Goal: Entertainment & Leisure: Consume media (video, audio)

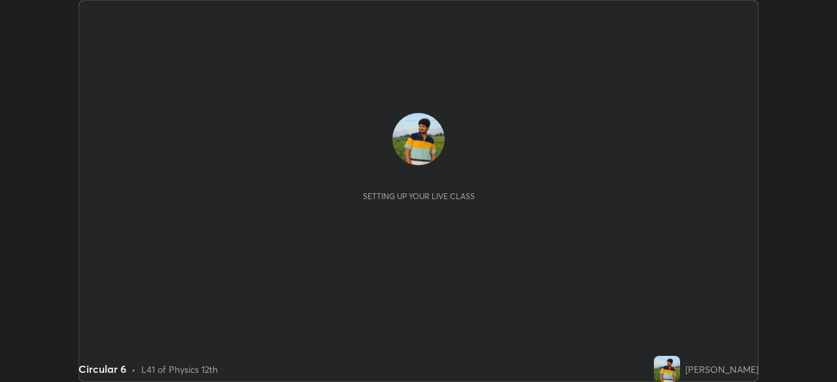
scroll to position [382, 836]
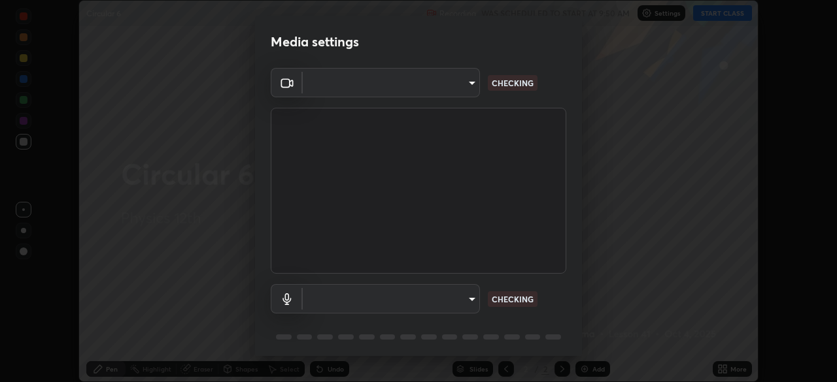
type input "7756d0bd8bc0017cc94789a9a07c49678ac1ef503c39391d0f6dd355ef569251"
type input "f178ba88f0715e8f23218a3aa68ac236c3de51dfee679cee8558c5692846692d"
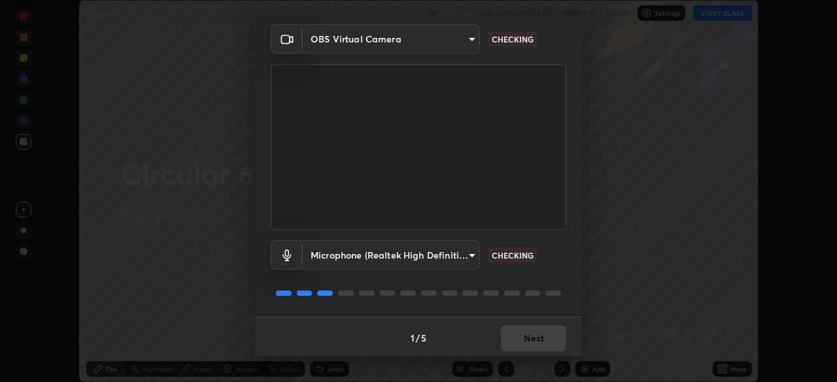
scroll to position [46, 0]
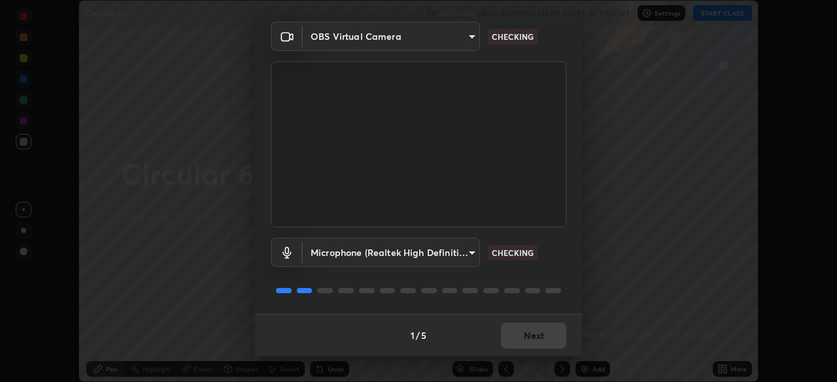
click at [520, 339] on div "1 / 5 Next" at bounding box center [418, 335] width 327 height 42
click at [522, 333] on div "1 / 5 Next" at bounding box center [418, 335] width 327 height 42
click at [524, 336] on div "1 / 5 Next" at bounding box center [418, 335] width 327 height 42
click at [526, 336] on div "1 / 5 Next" at bounding box center [418, 335] width 327 height 42
click at [527, 335] on div "1 / 5 Next" at bounding box center [418, 335] width 327 height 42
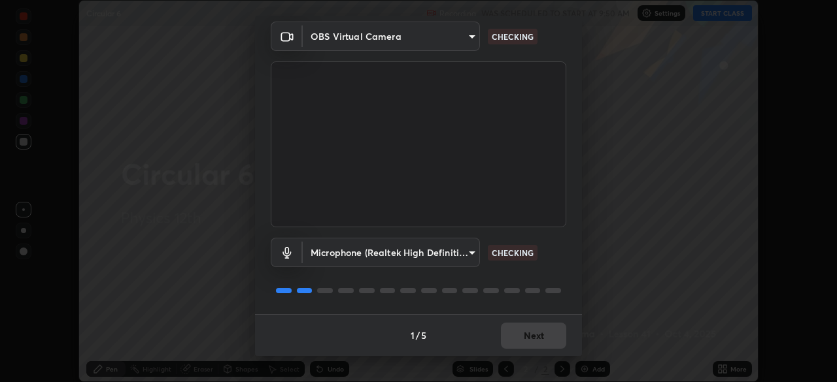
click at [525, 335] on div "1 / 5 Next" at bounding box center [418, 335] width 327 height 42
click at [525, 336] on div "1 / 5 Next" at bounding box center [418, 335] width 327 height 42
click at [524, 336] on div "1 / 5 Next" at bounding box center [418, 335] width 327 height 42
click at [524, 335] on div "1 / 5 Next" at bounding box center [418, 335] width 327 height 42
click at [522, 336] on div "1 / 5 Next" at bounding box center [418, 335] width 327 height 42
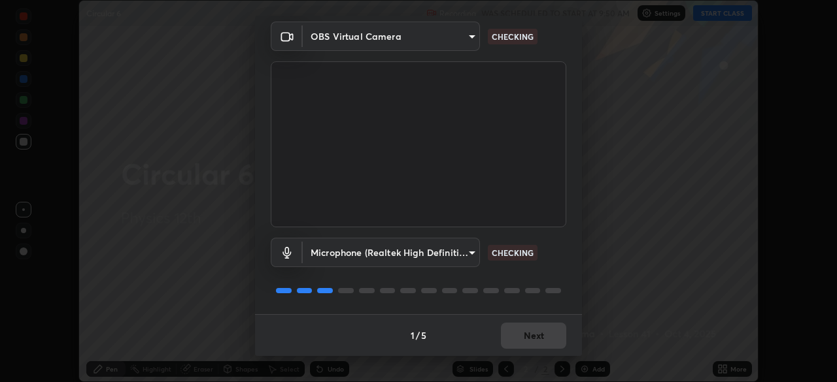
click at [524, 337] on div "1 / 5 Next" at bounding box center [418, 335] width 327 height 42
click at [524, 339] on div "1 / 5 Next" at bounding box center [418, 335] width 327 height 42
click at [526, 337] on div "1 / 5 Next" at bounding box center [418, 335] width 327 height 42
click at [528, 337] on div "1 / 5 Next" at bounding box center [418, 335] width 327 height 42
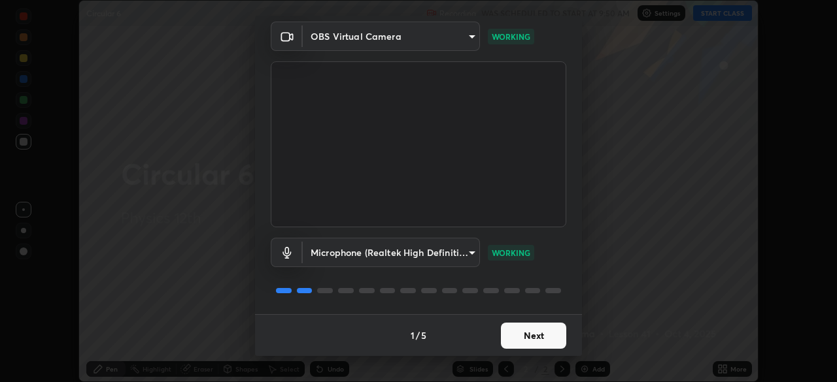
click at [527, 336] on button "Next" at bounding box center [533, 336] width 65 height 26
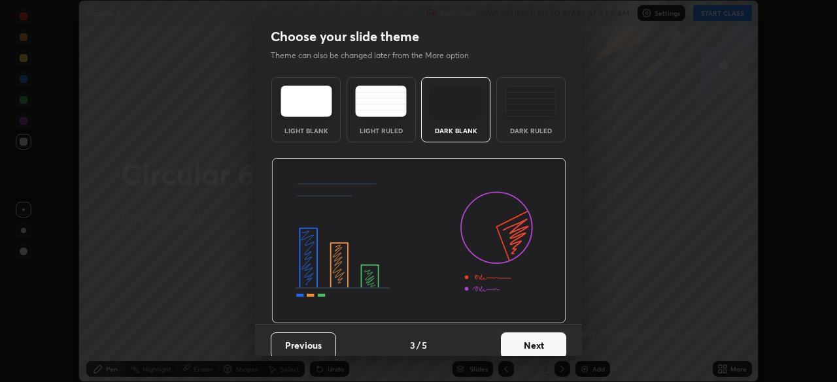
click at [526, 336] on button "Next" at bounding box center [533, 346] width 65 height 26
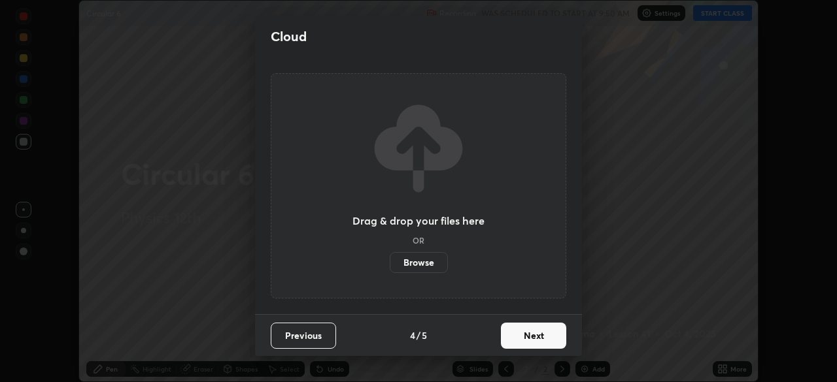
click at [526, 338] on button "Next" at bounding box center [533, 336] width 65 height 26
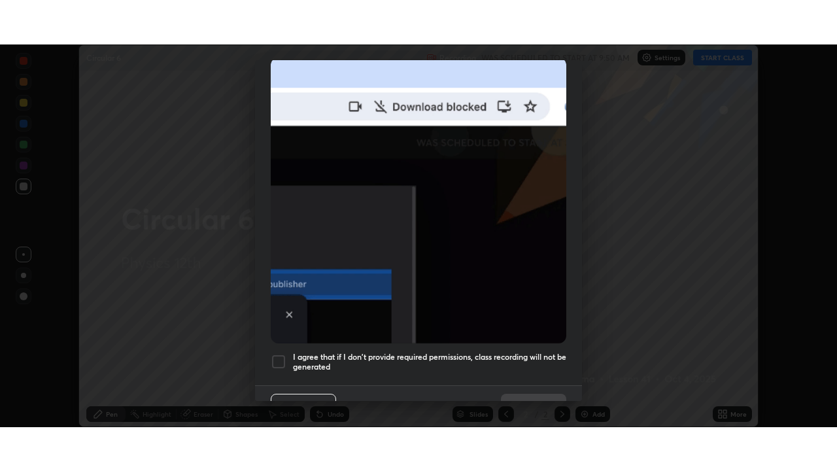
scroll to position [313, 0]
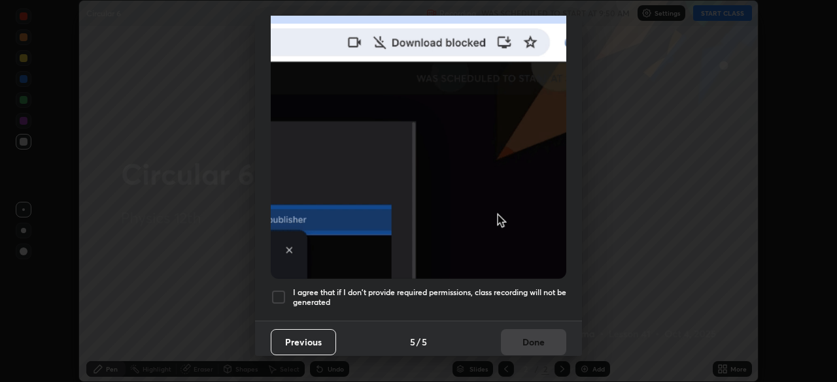
click at [280, 290] on div at bounding box center [279, 298] width 16 height 16
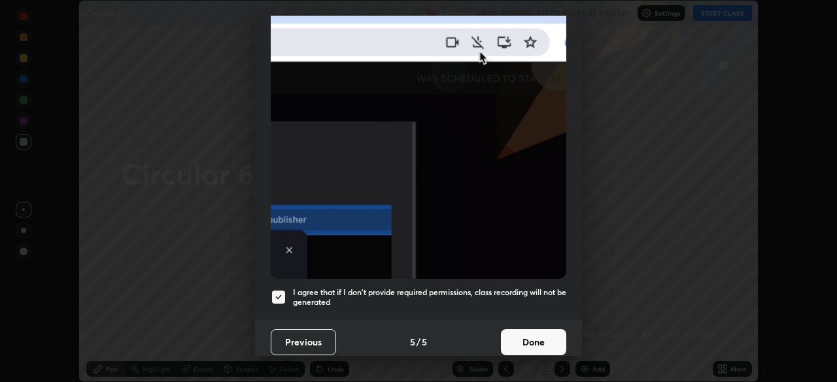
click at [516, 329] on button "Done" at bounding box center [533, 342] width 65 height 26
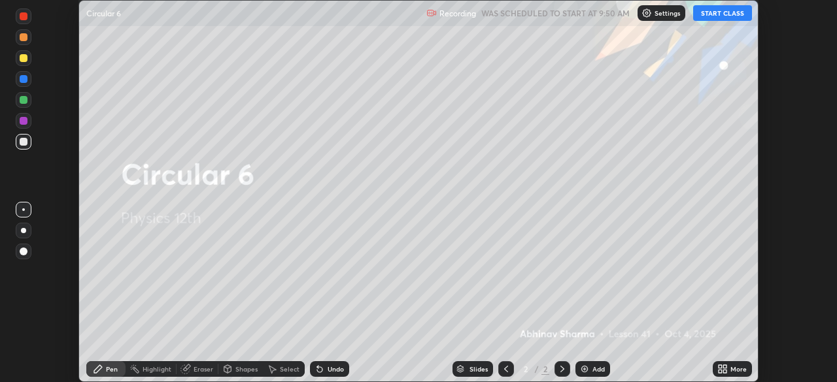
click at [729, 8] on button "START CLASS" at bounding box center [722, 13] width 59 height 16
click at [720, 367] on icon at bounding box center [719, 366] width 3 height 3
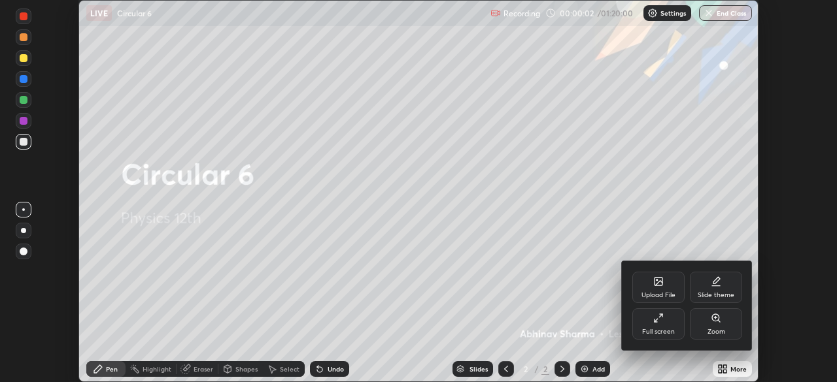
click at [657, 321] on icon at bounding box center [658, 318] width 10 height 10
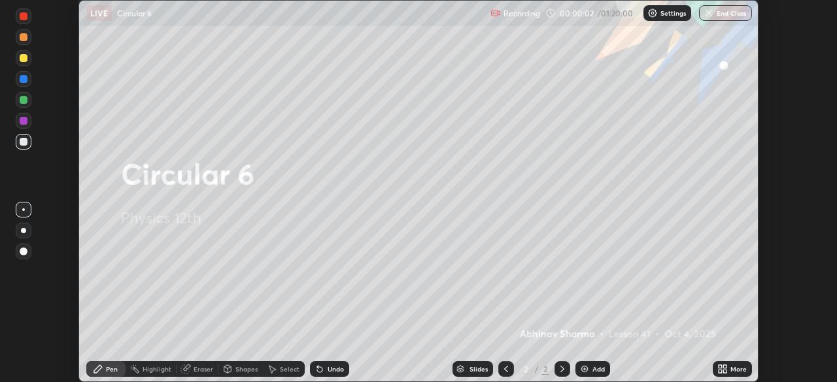
scroll to position [471, 837]
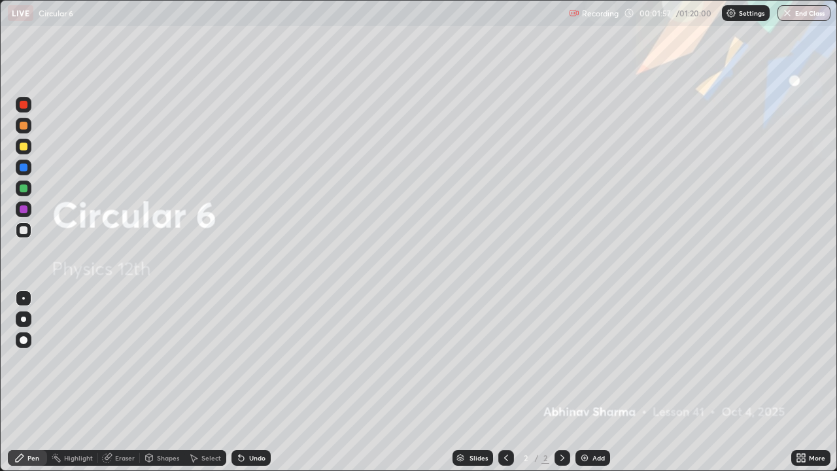
click at [588, 382] on img at bounding box center [584, 457] width 10 height 10
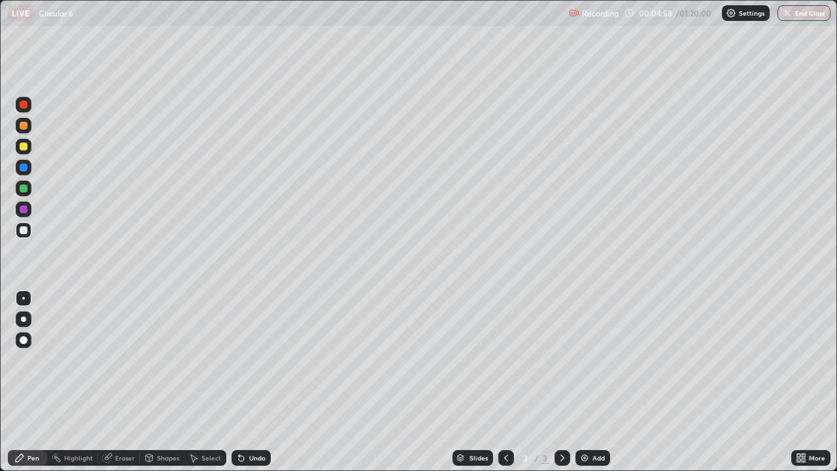
click at [591, 382] on div "Add" at bounding box center [592, 458] width 35 height 16
click at [498, 382] on div at bounding box center [506, 458] width 16 height 16
click at [562, 382] on icon at bounding box center [562, 457] width 10 height 10
click at [24, 122] on div at bounding box center [24, 126] width 8 height 8
click at [24, 224] on div at bounding box center [24, 230] width 16 height 16
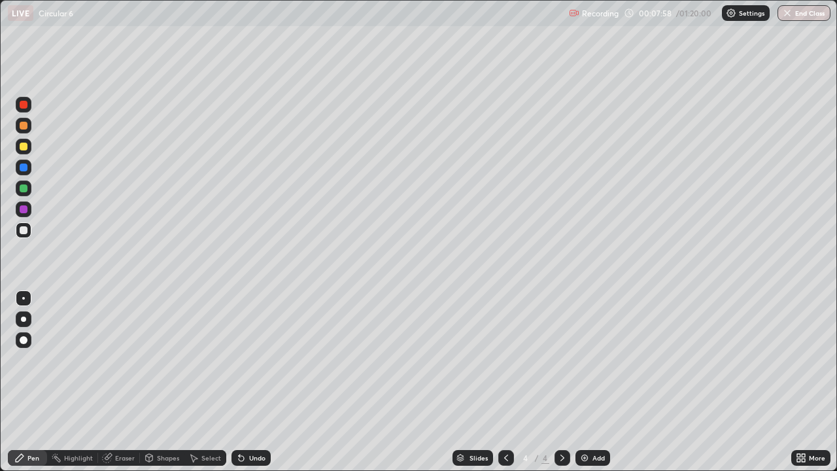
click at [21, 129] on div at bounding box center [24, 126] width 8 height 8
click at [30, 229] on div at bounding box center [24, 230] width 16 height 16
click at [24, 144] on div at bounding box center [24, 147] width 8 height 8
click at [24, 229] on div at bounding box center [24, 230] width 8 height 8
click at [592, 382] on div "Add" at bounding box center [592, 458] width 35 height 16
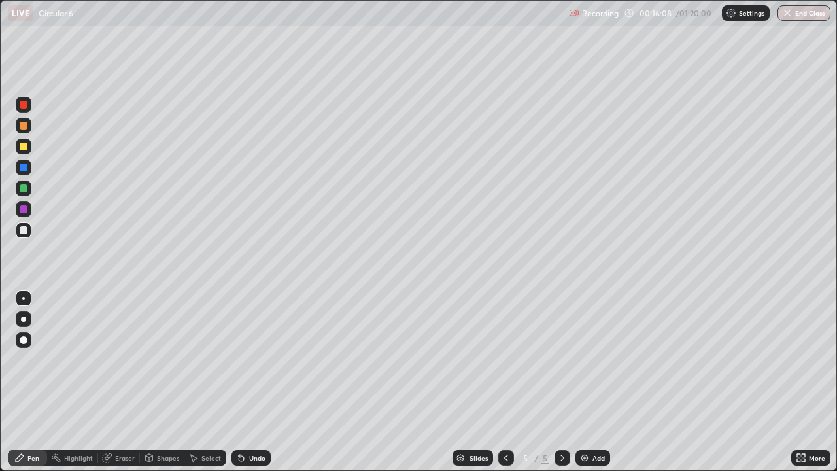
click at [26, 129] on div at bounding box center [24, 126] width 16 height 16
click at [27, 231] on div at bounding box center [24, 230] width 8 height 8
click at [602, 382] on div "Add" at bounding box center [598, 457] width 12 height 7
click at [505, 382] on icon at bounding box center [506, 457] width 10 height 10
click at [29, 126] on div at bounding box center [24, 126] width 16 height 16
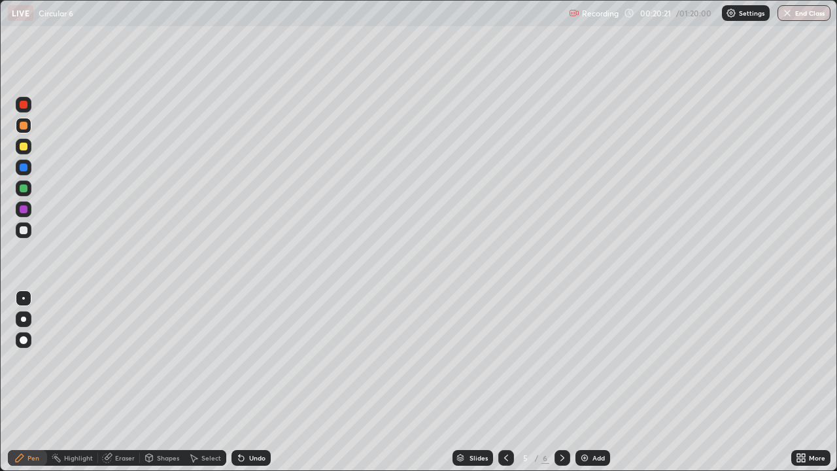
click at [19, 229] on div at bounding box center [24, 230] width 16 height 16
click at [586, 382] on img at bounding box center [584, 457] width 10 height 10
click at [20, 165] on div at bounding box center [24, 167] width 8 height 8
click at [21, 229] on div at bounding box center [24, 230] width 8 height 8
click at [580, 382] on img at bounding box center [584, 457] width 10 height 10
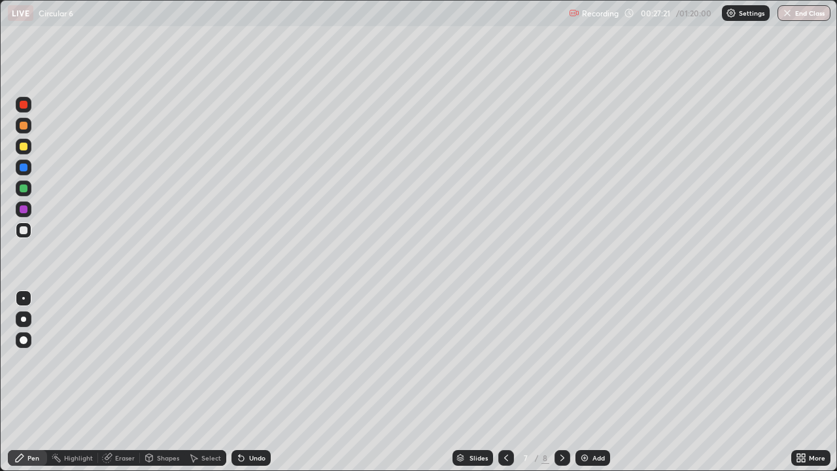
click at [505, 382] on icon at bounding box center [506, 457] width 10 height 10
click at [20, 122] on div at bounding box center [24, 126] width 16 height 16
click at [17, 237] on div at bounding box center [24, 230] width 16 height 21
click at [596, 382] on div "Add" at bounding box center [592, 458] width 35 height 16
click at [26, 147] on div at bounding box center [24, 147] width 8 height 8
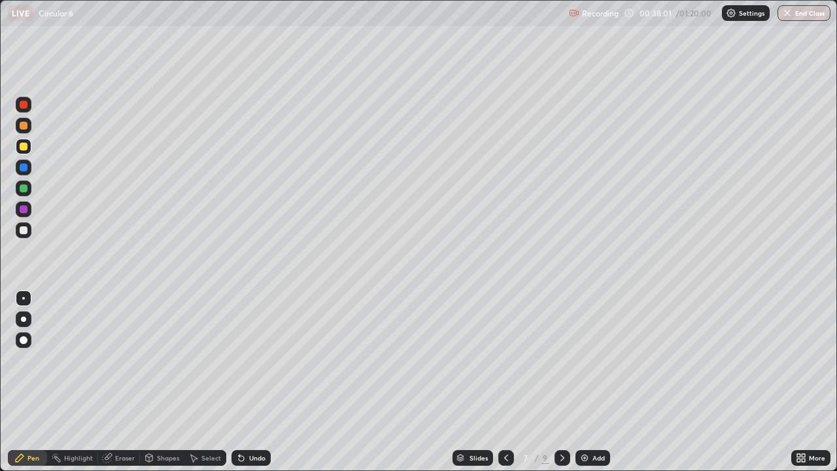
click at [594, 382] on div "Add" at bounding box center [592, 458] width 35 height 16
click at [24, 230] on div at bounding box center [24, 230] width 8 height 8
click at [26, 127] on div at bounding box center [24, 126] width 8 height 8
click at [24, 229] on div at bounding box center [24, 230] width 8 height 8
click at [21, 371] on div at bounding box center [23, 366] width 21 height 157
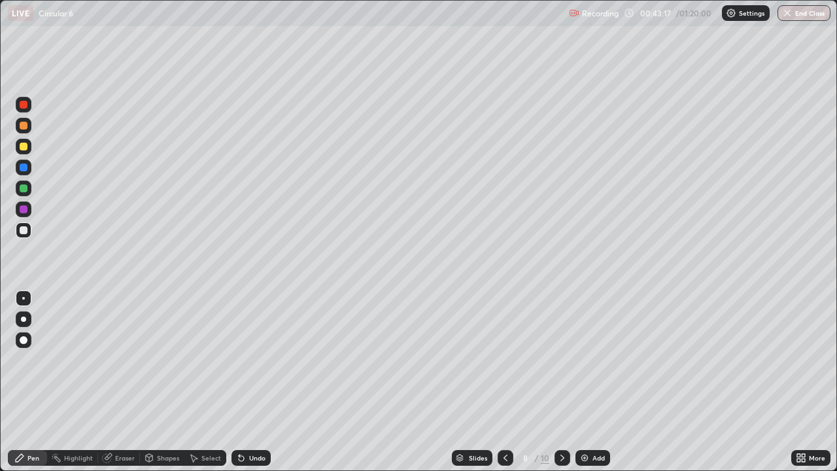
click at [29, 192] on div at bounding box center [24, 188] width 16 height 16
click at [24, 231] on div at bounding box center [24, 230] width 8 height 8
click at [596, 382] on div "Add" at bounding box center [598, 457] width 12 height 7
click at [590, 382] on div "Add" at bounding box center [592, 458] width 35 height 16
click at [26, 146] on div at bounding box center [24, 147] width 8 height 8
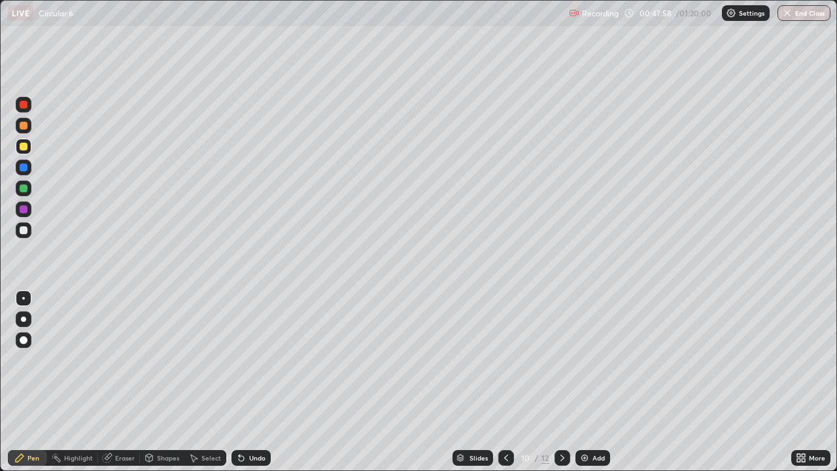
click at [27, 227] on div at bounding box center [24, 230] width 8 height 8
click at [24, 105] on div at bounding box center [24, 105] width 8 height 8
click at [26, 186] on div at bounding box center [24, 188] width 8 height 8
click at [598, 382] on div "Add" at bounding box center [592, 458] width 35 height 16
click at [25, 229] on div at bounding box center [24, 230] width 8 height 8
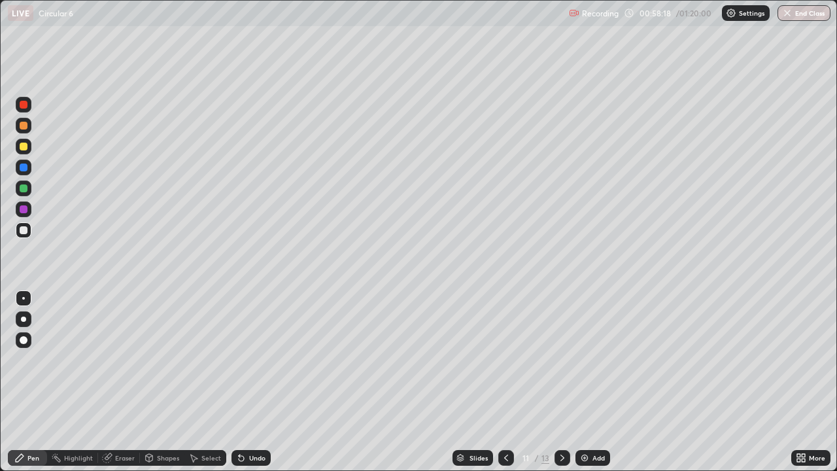
click at [26, 152] on div at bounding box center [24, 147] width 16 height 16
click at [25, 233] on div at bounding box center [24, 230] width 8 height 8
click at [22, 163] on div at bounding box center [24, 167] width 8 height 8
click at [25, 233] on div at bounding box center [24, 230] width 8 height 8
click at [27, 209] on div at bounding box center [24, 209] width 8 height 8
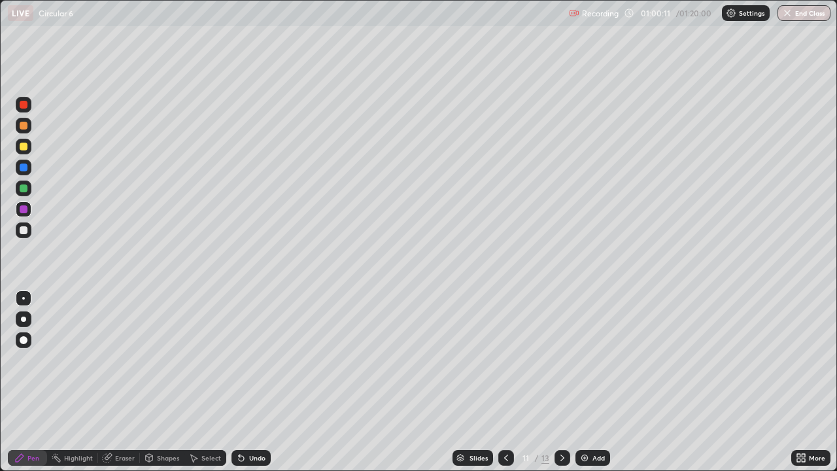
click at [20, 233] on div at bounding box center [24, 230] width 16 height 16
click at [24, 188] on div at bounding box center [24, 188] width 8 height 8
click at [23, 229] on div at bounding box center [24, 230] width 8 height 8
click at [125, 382] on div "Eraser" at bounding box center [125, 457] width 20 height 7
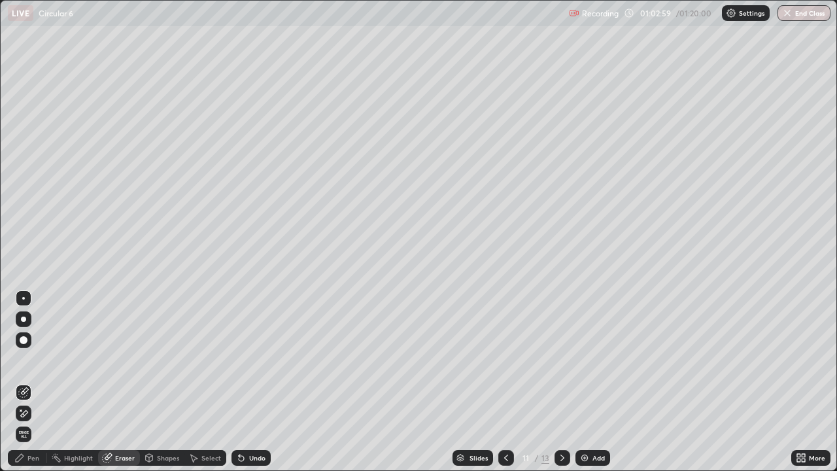
click at [33, 382] on div "Pen" at bounding box center [33, 457] width 12 height 7
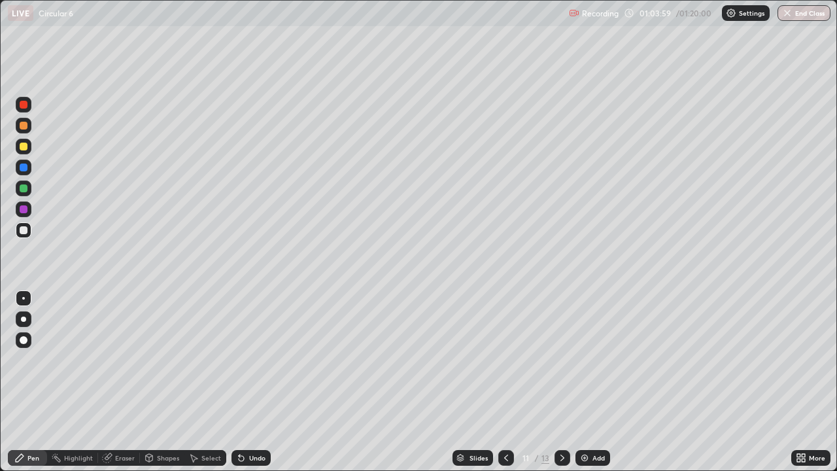
click at [26, 124] on div at bounding box center [24, 126] width 8 height 8
click at [503, 382] on div at bounding box center [506, 458] width 16 height 16
click at [562, 382] on icon at bounding box center [562, 457] width 10 height 10
click at [21, 231] on div at bounding box center [24, 230] width 8 height 8
click at [601, 382] on div "Add" at bounding box center [598, 457] width 12 height 7
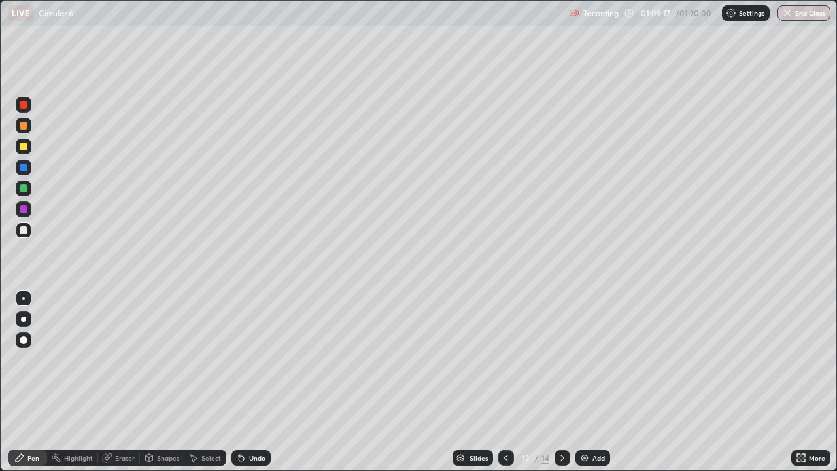
click at [506, 382] on icon at bounding box center [506, 457] width 10 height 10
click at [561, 382] on icon at bounding box center [562, 457] width 10 height 10
click at [505, 382] on icon at bounding box center [506, 457] width 10 height 10
click at [561, 382] on icon at bounding box center [562, 457] width 10 height 10
click at [803, 7] on button "End Class" at bounding box center [803, 13] width 53 height 16
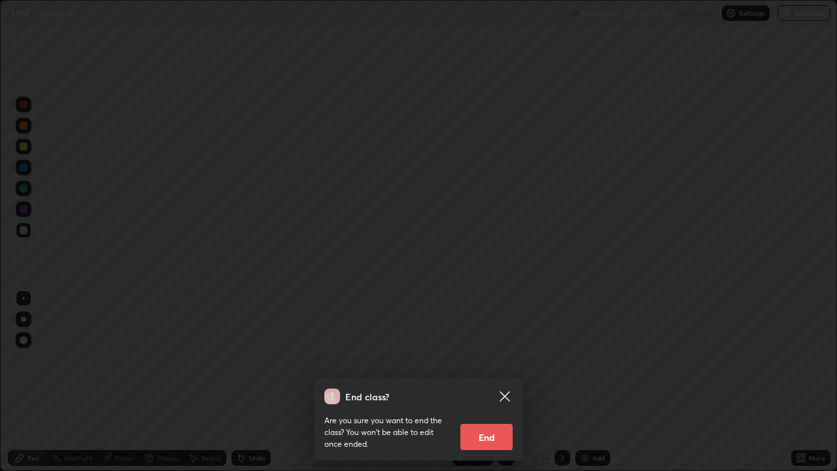
click at [493, 382] on button "End" at bounding box center [486, 437] width 52 height 26
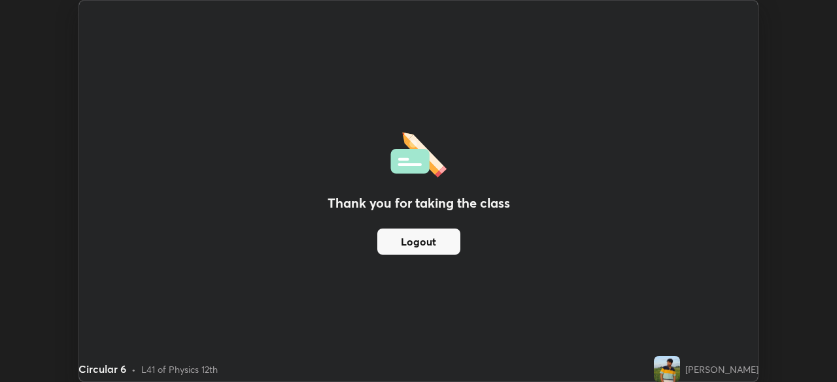
scroll to position [64987, 64532]
click at [671, 368] on img at bounding box center [667, 369] width 26 height 26
click at [675, 371] on img at bounding box center [667, 369] width 26 height 26
click at [269, 196] on div "Thank you for taking the class Logout" at bounding box center [418, 191] width 679 height 381
click at [409, 244] on button "Logout" at bounding box center [418, 242] width 83 height 26
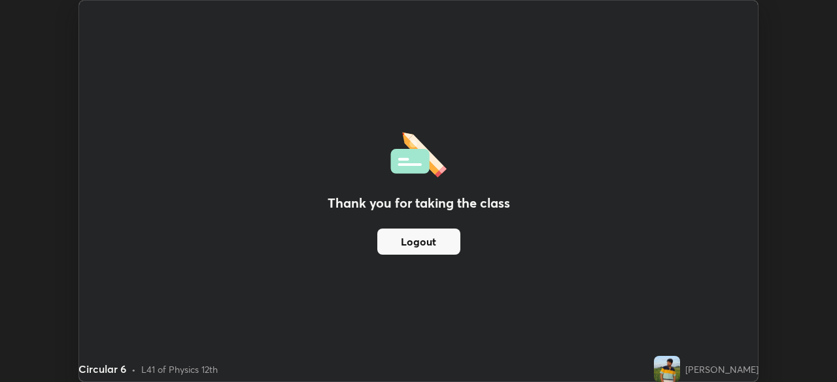
click at [422, 239] on button "Logout" at bounding box center [418, 242] width 83 height 26
click at [419, 239] on button "Logout" at bounding box center [418, 242] width 83 height 26
click at [420, 239] on button "Logout" at bounding box center [418, 242] width 83 height 26
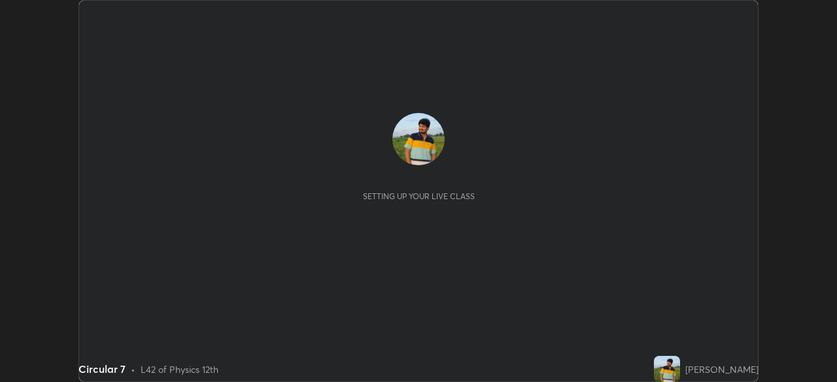
scroll to position [382, 836]
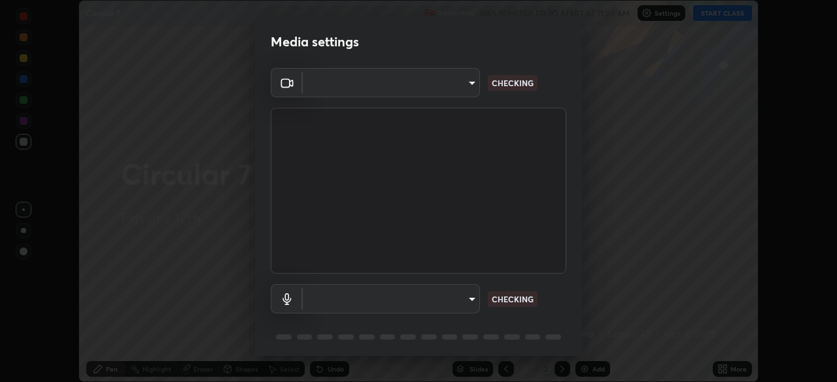
type input "7756d0bd8bc0017cc94789a9a07c49678ac1ef503c39391d0f6dd355ef569251"
type input "f178ba88f0715e8f23218a3aa68ac236c3de51dfee679cee8558c5692846692d"
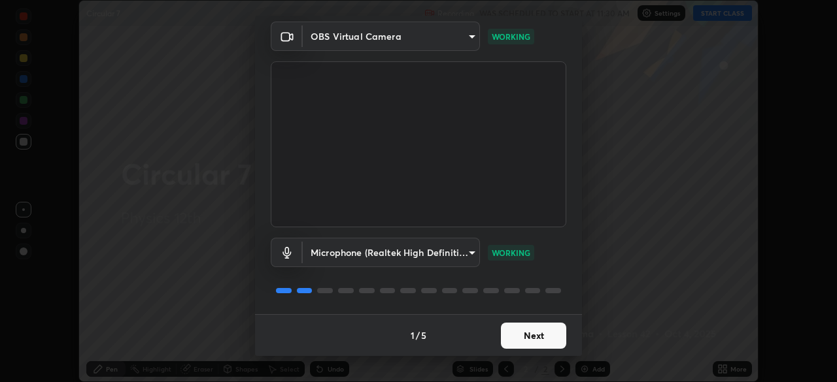
click at [543, 336] on button "Next" at bounding box center [533, 336] width 65 height 26
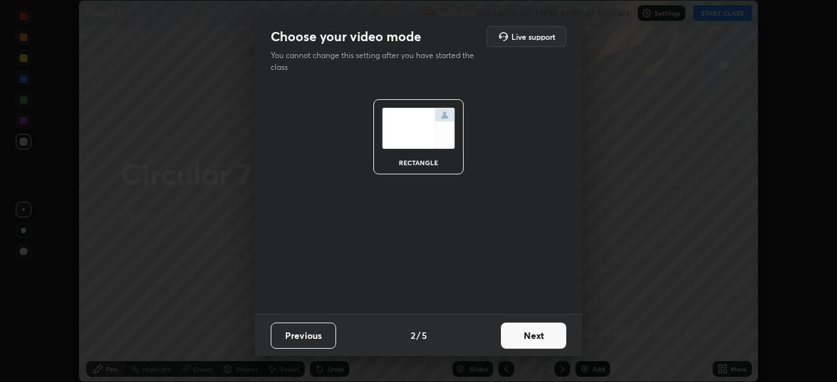
scroll to position [0, 0]
click at [543, 334] on button "Next" at bounding box center [533, 336] width 65 height 26
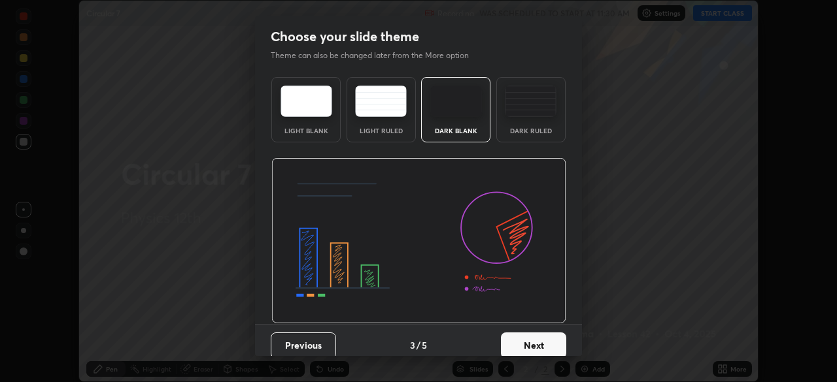
click at [544, 335] on button "Next" at bounding box center [533, 346] width 65 height 26
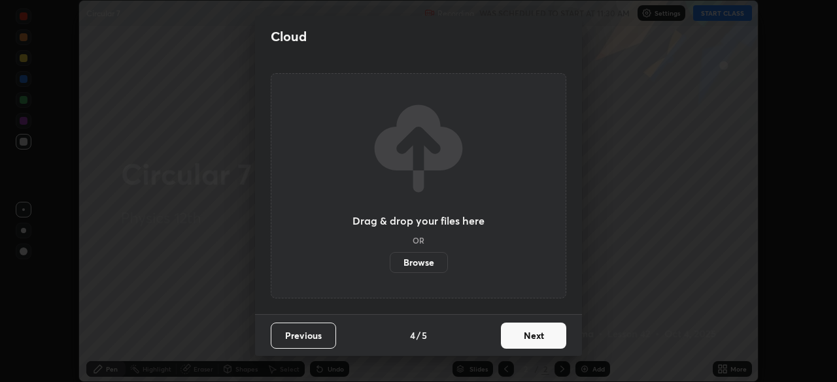
click at [542, 335] on button "Next" at bounding box center [533, 336] width 65 height 26
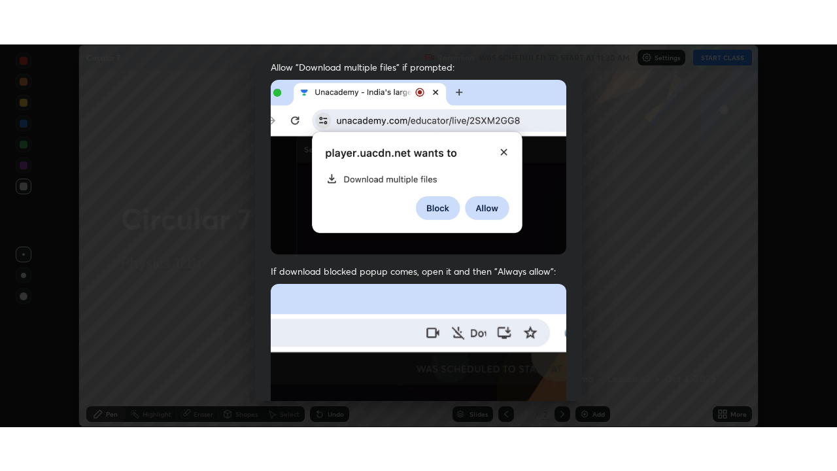
scroll to position [313, 0]
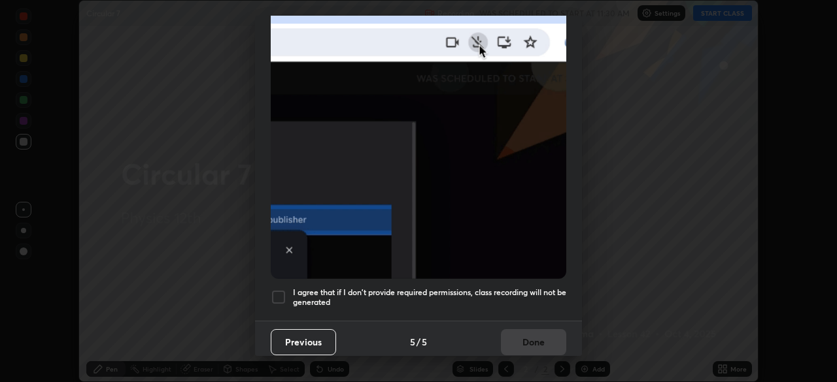
click at [281, 290] on div at bounding box center [279, 298] width 16 height 16
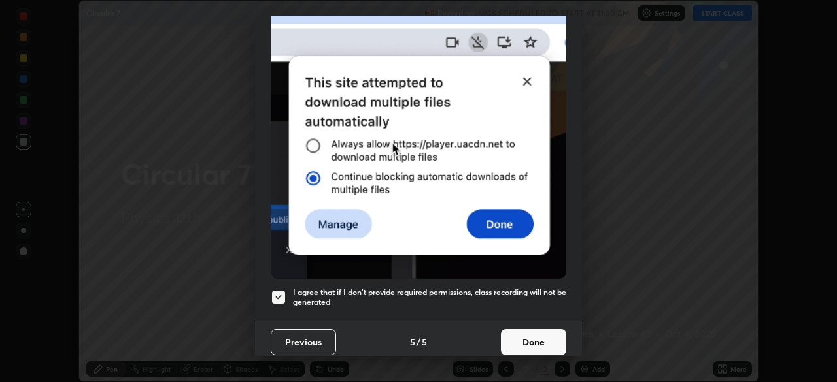
click at [508, 332] on button "Done" at bounding box center [533, 342] width 65 height 26
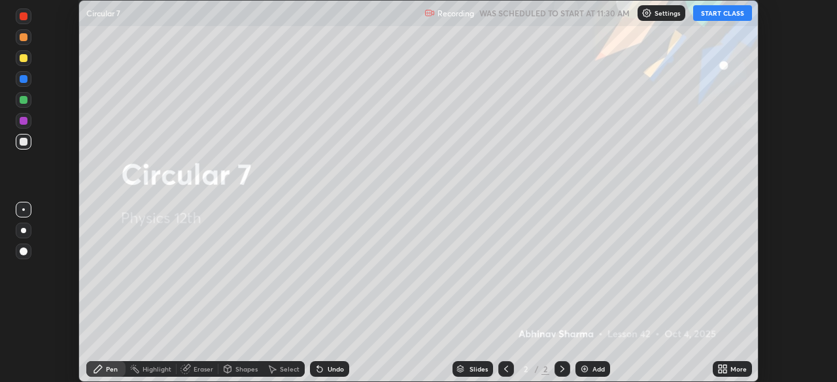
click at [725, 16] on button "START CLASS" at bounding box center [722, 13] width 59 height 16
click at [720, 369] on icon at bounding box center [722, 369] width 10 height 10
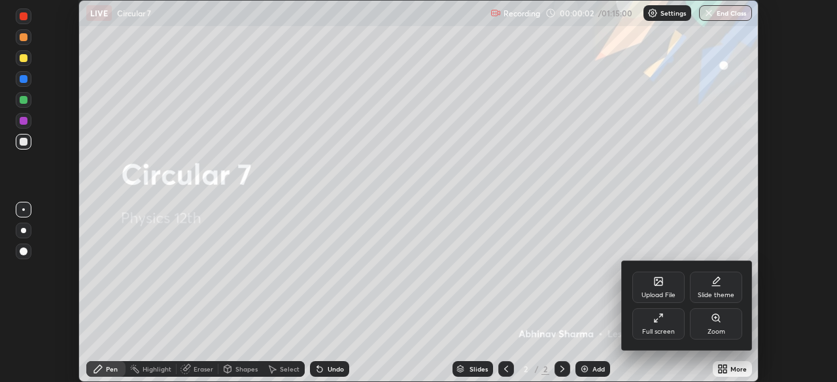
click at [663, 329] on div "Full screen" at bounding box center [658, 332] width 33 height 7
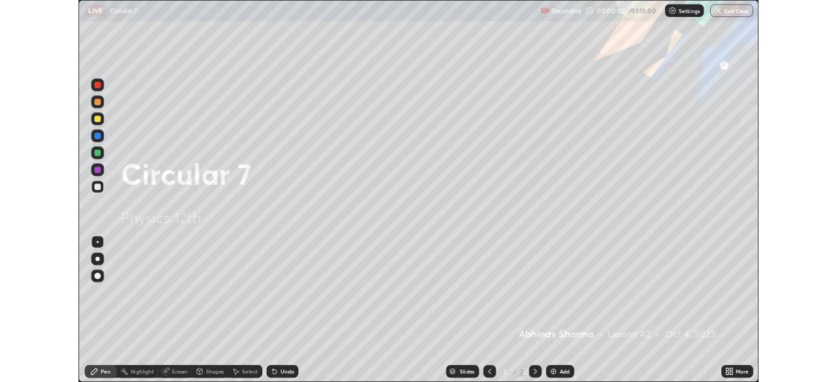
scroll to position [471, 837]
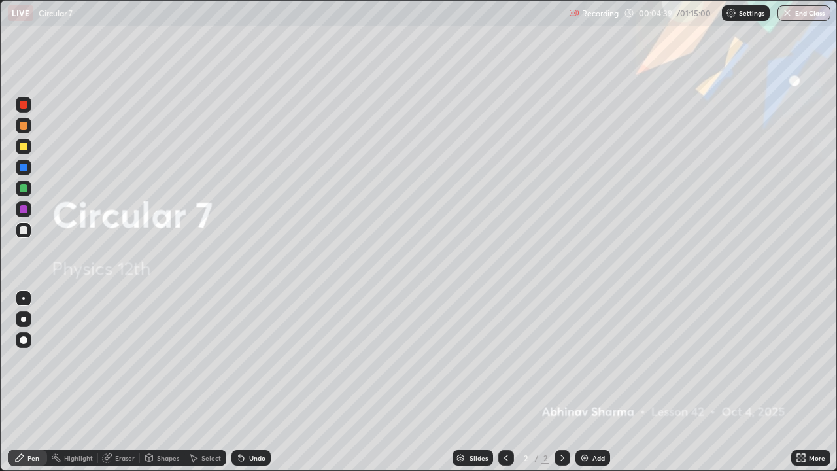
click at [597, 382] on div "Add" at bounding box center [598, 457] width 12 height 7
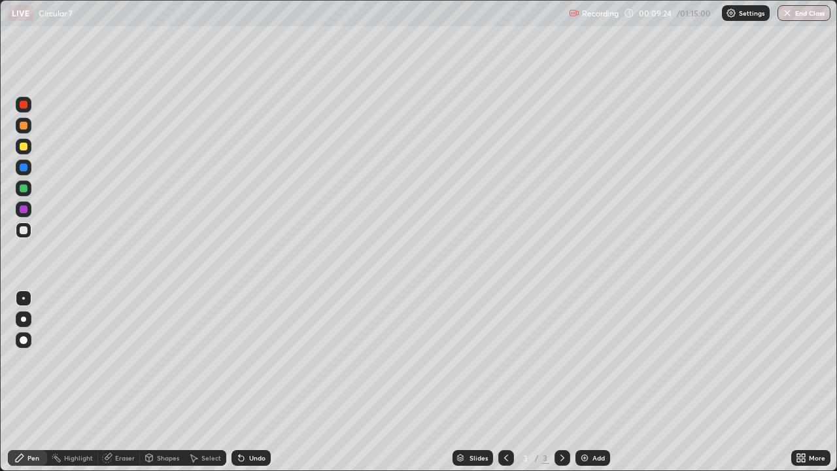
click at [22, 167] on div at bounding box center [24, 167] width 8 height 8
click at [18, 228] on div at bounding box center [24, 230] width 16 height 16
click at [24, 129] on div at bounding box center [24, 126] width 8 height 8
click at [591, 382] on div "Add" at bounding box center [592, 458] width 35 height 16
click at [18, 230] on div at bounding box center [24, 230] width 16 height 16
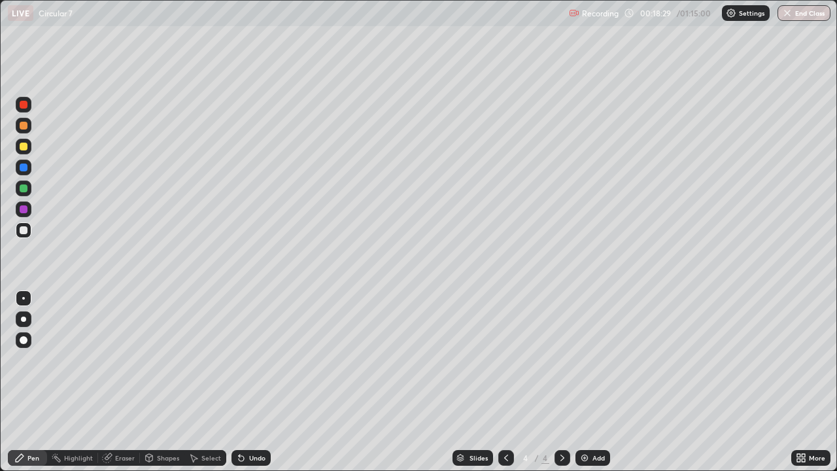
click at [600, 382] on div "Add" at bounding box center [598, 457] width 12 height 7
click at [122, 382] on div "Eraser" at bounding box center [125, 457] width 20 height 7
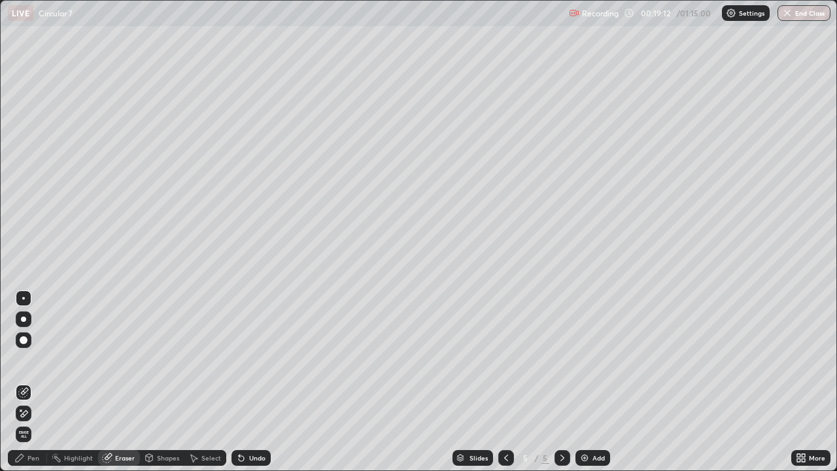
click at [39, 382] on div "Pen" at bounding box center [27, 458] width 39 height 16
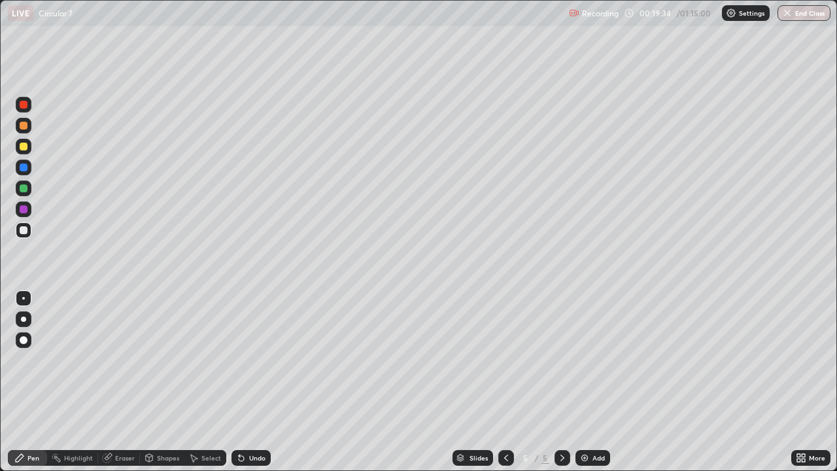
click at [22, 145] on div at bounding box center [24, 147] width 8 height 8
click at [22, 148] on div at bounding box center [24, 147] width 8 height 8
click at [132, 382] on div "Eraser" at bounding box center [125, 457] width 20 height 7
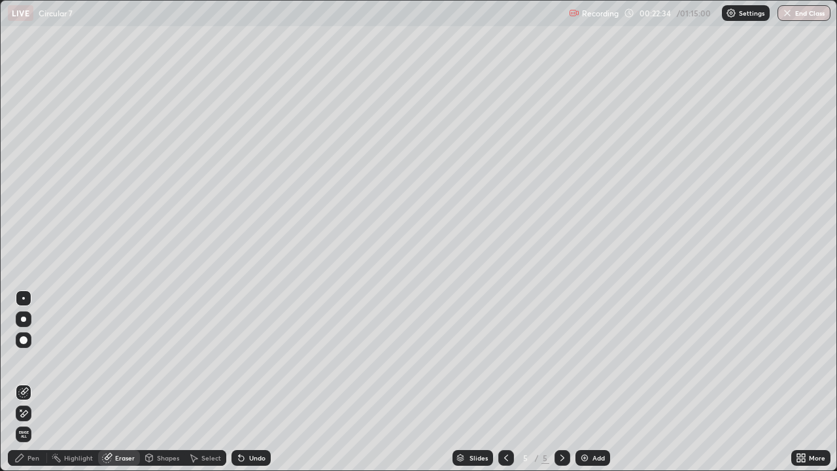
click at [38, 382] on div "Pen" at bounding box center [33, 457] width 12 height 7
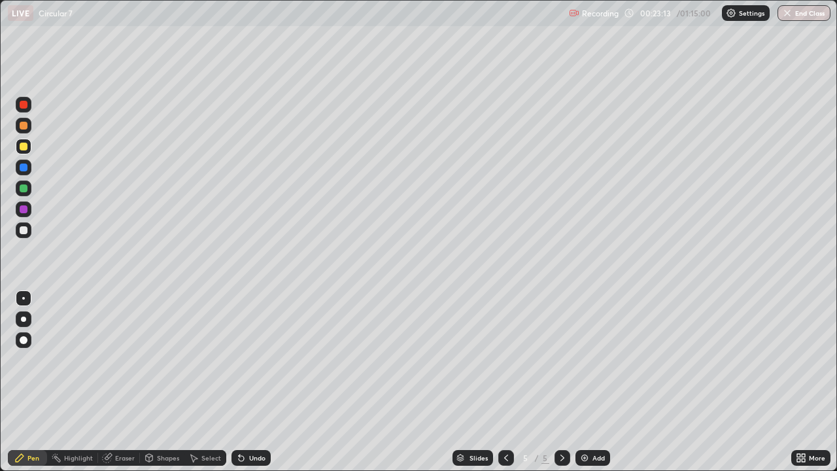
click at [21, 170] on div at bounding box center [24, 167] width 8 height 8
click at [24, 229] on div at bounding box center [24, 230] width 8 height 8
click at [22, 124] on div at bounding box center [24, 126] width 8 height 8
click at [20, 232] on div at bounding box center [24, 230] width 8 height 8
click at [20, 186] on div at bounding box center [24, 188] width 8 height 8
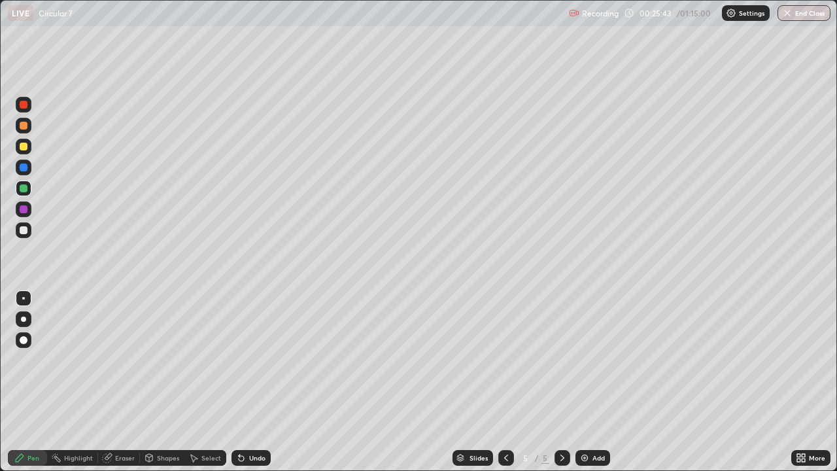
click at [23, 230] on div at bounding box center [24, 230] width 8 height 8
click at [580, 382] on img at bounding box center [584, 457] width 10 height 10
click at [505, 382] on icon at bounding box center [506, 457] width 10 height 10
click at [560, 382] on div at bounding box center [562, 458] width 16 height 16
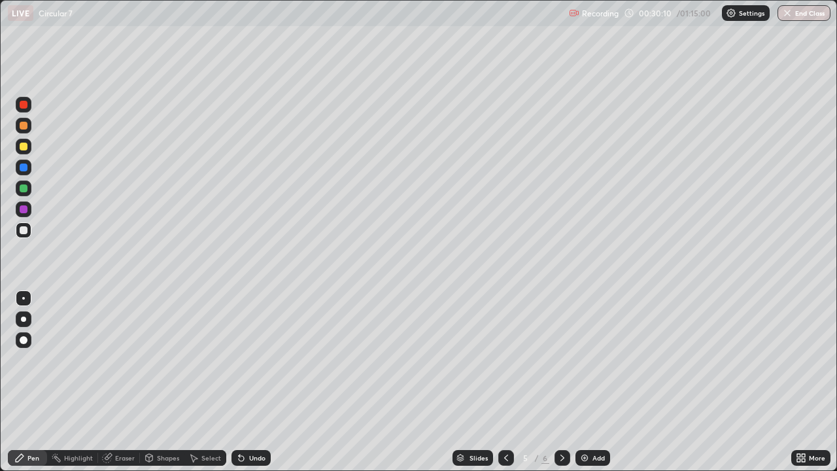
click at [561, 382] on icon at bounding box center [562, 457] width 10 height 10
click at [505, 382] on icon at bounding box center [506, 457] width 4 height 7
click at [592, 382] on div "Add" at bounding box center [598, 457] width 12 height 7
click at [126, 382] on div "Eraser" at bounding box center [125, 457] width 20 height 7
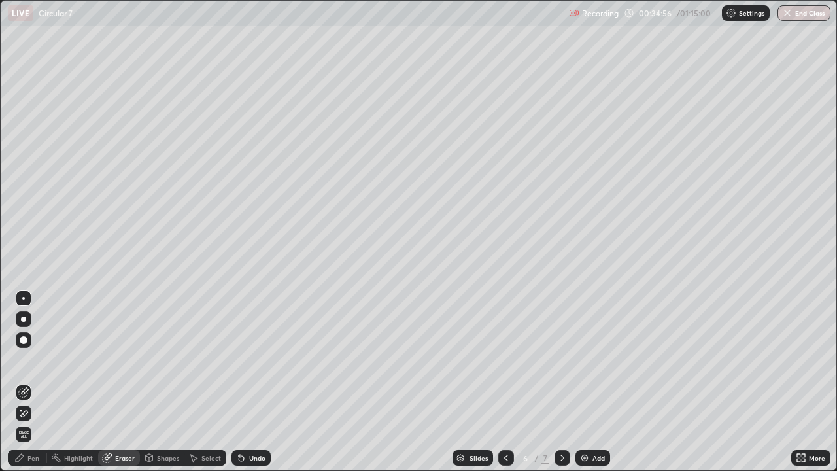
click at [33, 382] on div "Pen" at bounding box center [33, 457] width 12 height 7
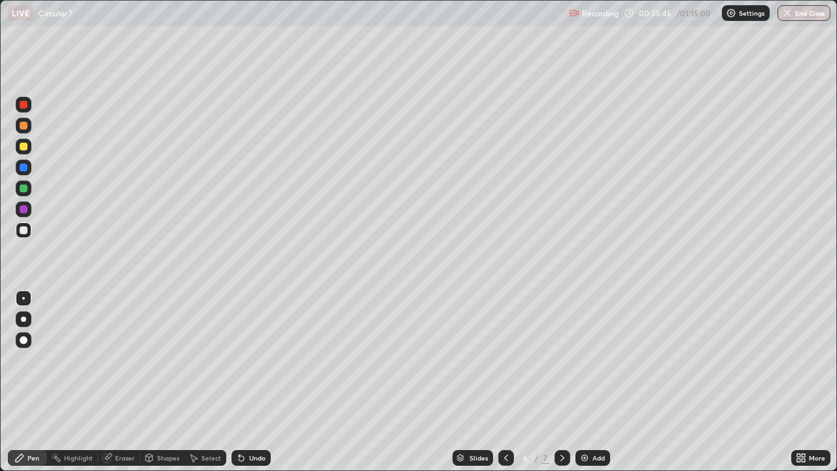
click at [24, 146] on div at bounding box center [24, 147] width 8 height 8
click at [23, 231] on div at bounding box center [24, 230] width 8 height 8
click at [22, 123] on div at bounding box center [24, 126] width 8 height 8
click at [23, 231] on div at bounding box center [24, 230] width 8 height 8
click at [17, 211] on div at bounding box center [24, 209] width 16 height 16
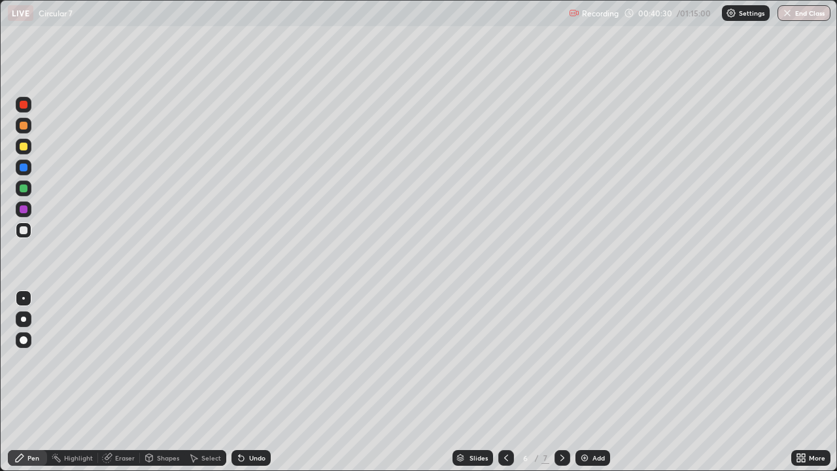
click at [18, 210] on div at bounding box center [24, 209] width 16 height 16
click at [20, 232] on div at bounding box center [24, 230] width 8 height 8
click at [586, 382] on img at bounding box center [584, 457] width 10 height 10
click at [126, 382] on div "Eraser" at bounding box center [125, 457] width 20 height 7
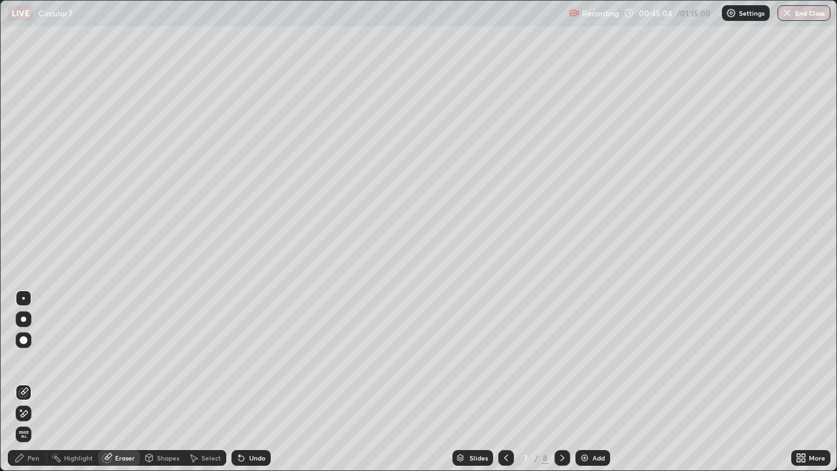
click at [37, 382] on div "Pen" at bounding box center [33, 457] width 12 height 7
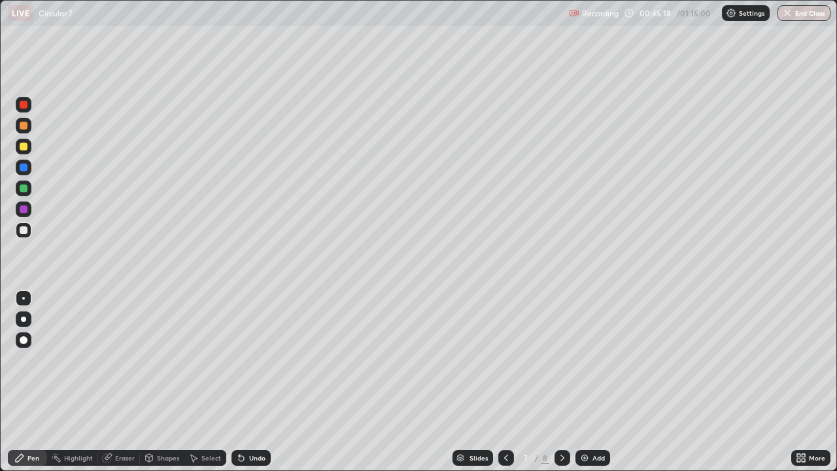
click at [26, 148] on div at bounding box center [24, 147] width 8 height 8
click at [29, 127] on div at bounding box center [24, 126] width 16 height 16
click at [27, 237] on div at bounding box center [24, 230] width 16 height 16
click at [122, 382] on div "Eraser" at bounding box center [125, 457] width 20 height 7
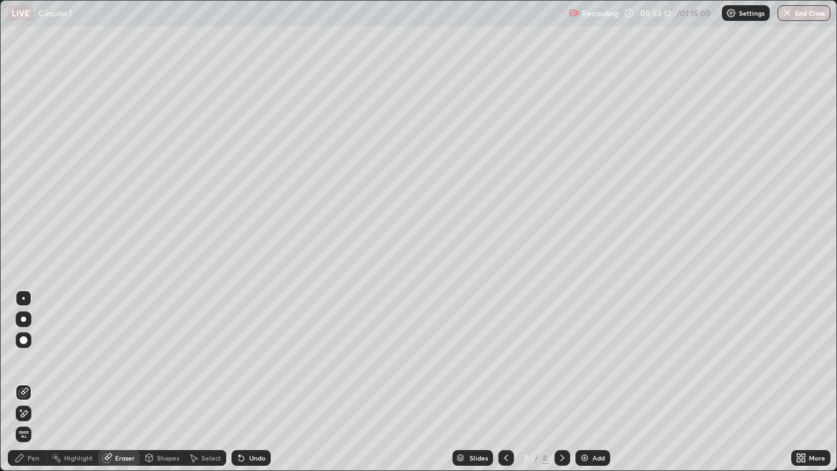
click at [33, 382] on div "Pen" at bounding box center [33, 457] width 12 height 7
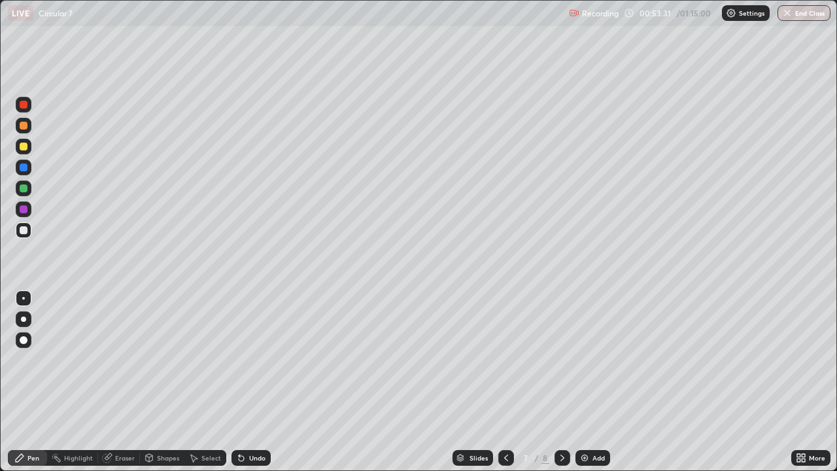
click at [22, 186] on div at bounding box center [24, 188] width 8 height 8
click at [22, 233] on div at bounding box center [24, 230] width 8 height 8
click at [117, 382] on div "Eraser" at bounding box center [125, 457] width 20 height 7
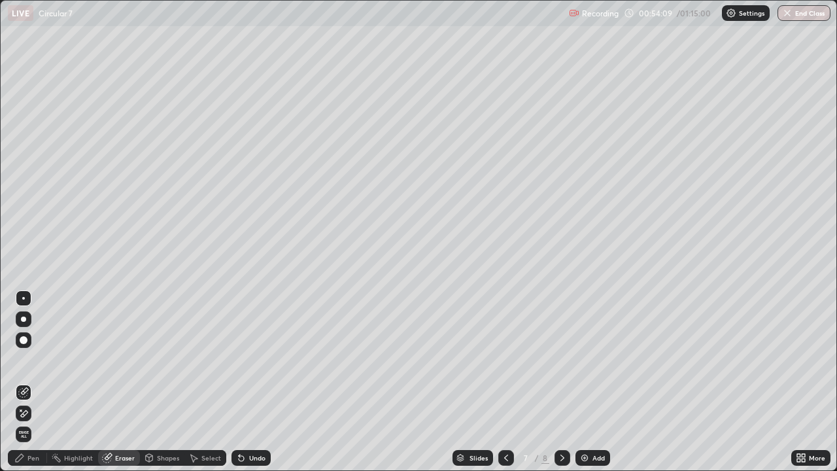
click at [28, 382] on div "Pen" at bounding box center [33, 457] width 12 height 7
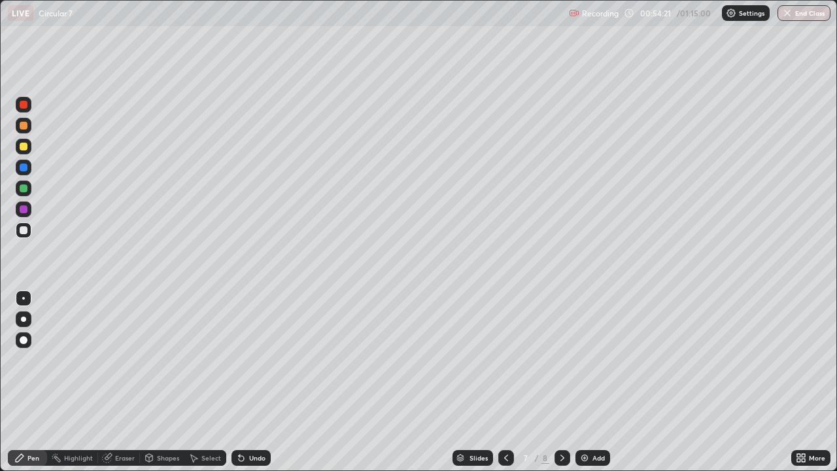
click at [28, 148] on div at bounding box center [24, 147] width 16 height 16
click at [31, 189] on div at bounding box center [24, 188] width 16 height 16
click at [26, 229] on div at bounding box center [24, 230] width 8 height 8
click at [254, 382] on div "Undo" at bounding box center [257, 457] width 16 height 7
click at [24, 209] on div at bounding box center [24, 209] width 8 height 8
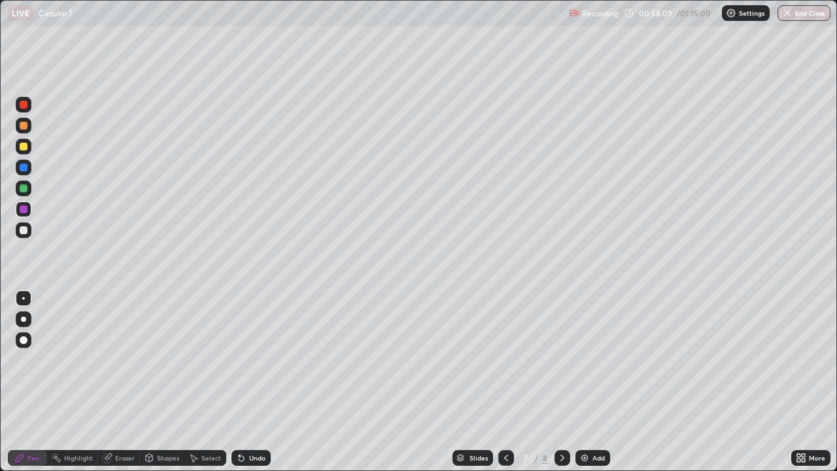
click at [23, 233] on div at bounding box center [24, 230] width 8 height 8
click at [207, 382] on div "Select" at bounding box center [205, 458] width 42 height 16
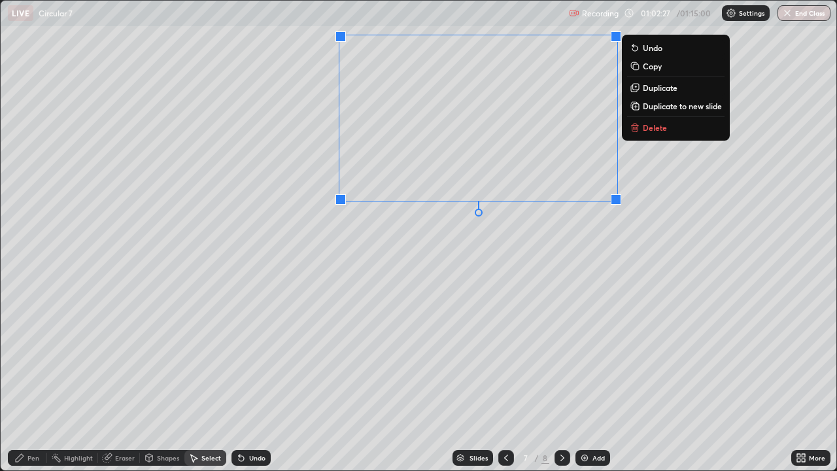
click at [650, 128] on p "Delete" at bounding box center [655, 127] width 24 height 10
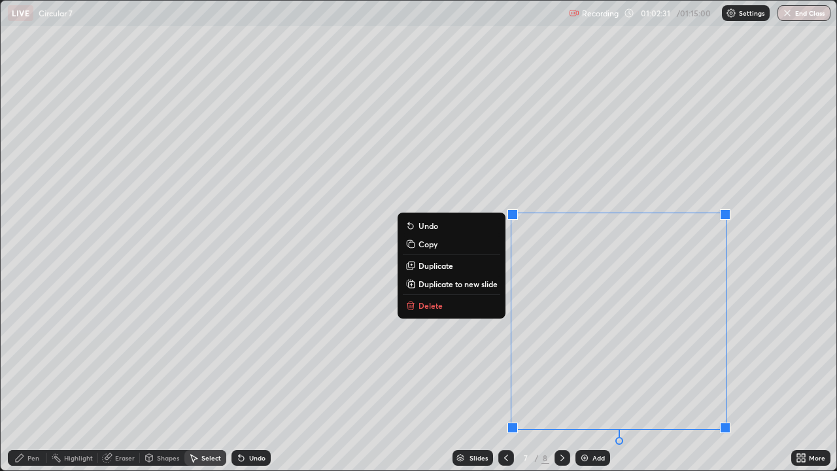
click at [473, 305] on button "Delete" at bounding box center [451, 305] width 97 height 16
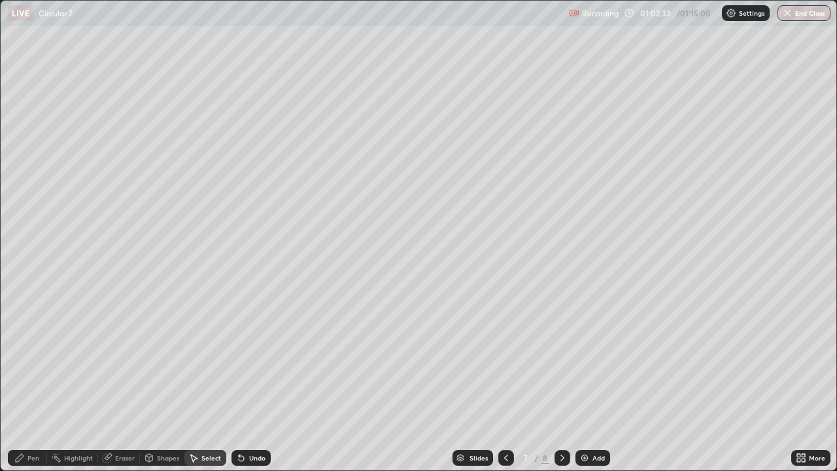
click at [35, 382] on div "Pen" at bounding box center [33, 457] width 12 height 7
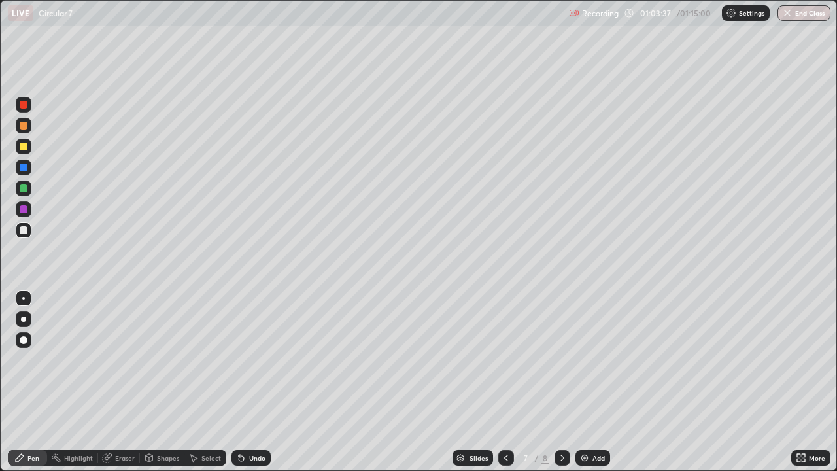
click at [26, 125] on div at bounding box center [24, 126] width 8 height 8
click at [22, 231] on div at bounding box center [24, 230] width 8 height 8
click at [807, 12] on button "End Class" at bounding box center [803, 13] width 53 height 16
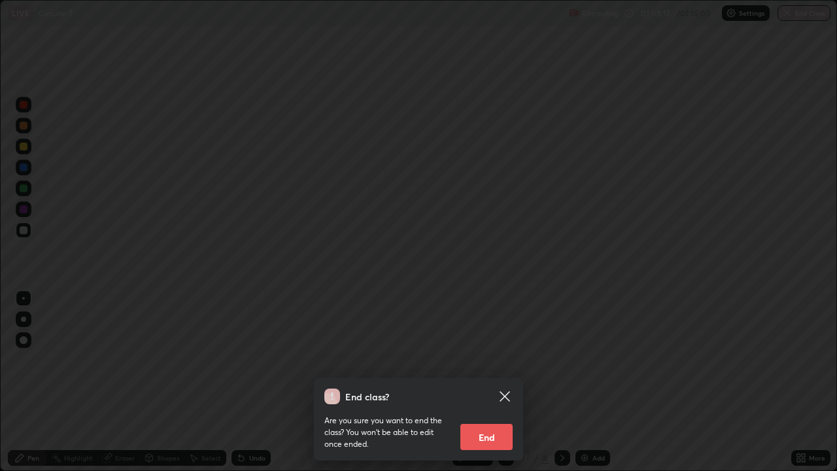
click at [487, 382] on button "End" at bounding box center [486, 437] width 52 height 26
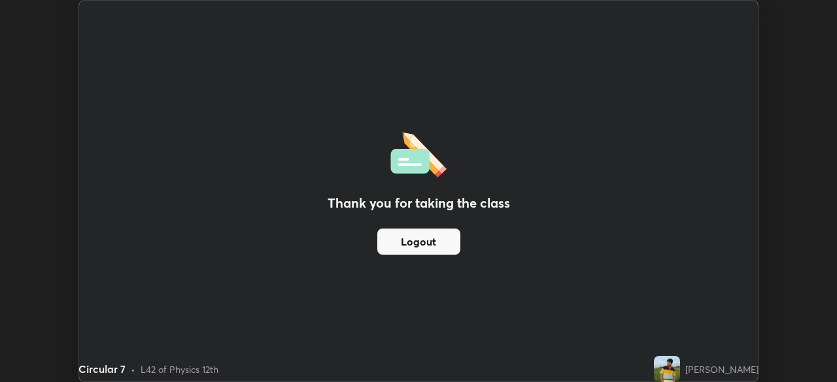
scroll to position [64987, 64532]
click at [726, 160] on div "Thank you for taking the class Logout" at bounding box center [418, 191] width 679 height 381
click at [577, 126] on div "Thank you for taking the class Logout" at bounding box center [418, 191] width 679 height 381
